Goal: Task Accomplishment & Management: Use online tool/utility

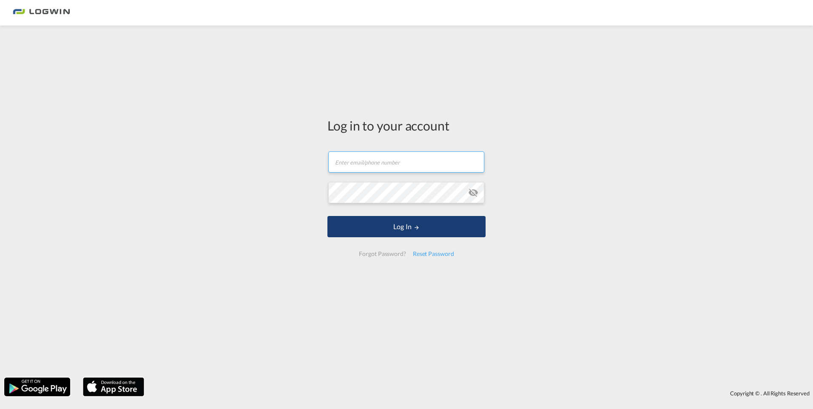
type input "[PERSON_NAME][EMAIL_ADDRESS][PERSON_NAME][DOMAIN_NAME]"
drag, startPoint x: 401, startPoint y: 224, endPoint x: 428, endPoint y: 233, distance: 28.5
click at [402, 224] on button "Log In" at bounding box center [406, 226] width 158 height 21
